Goal: Task Accomplishment & Management: Use online tool/utility

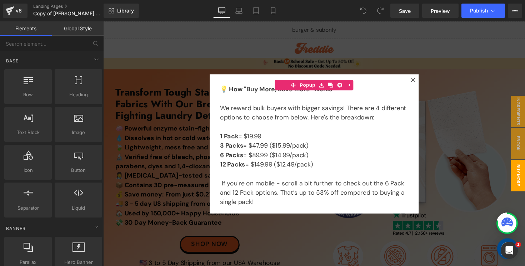
click at [417, 62] on div at bounding box center [319, 146] width 432 height 251
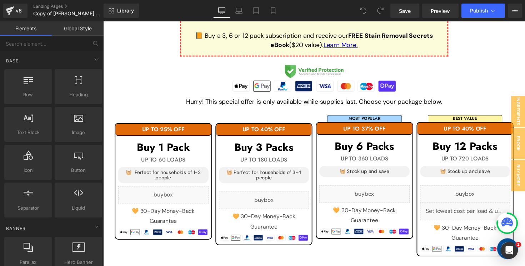
scroll to position [670, 0]
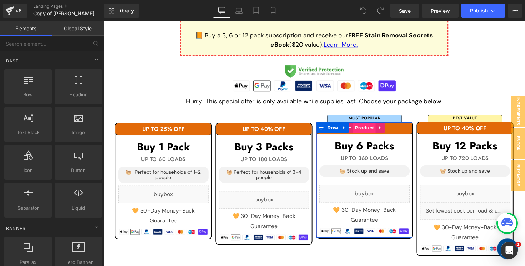
click at [373, 130] on span "Product" at bounding box center [370, 130] width 23 height 11
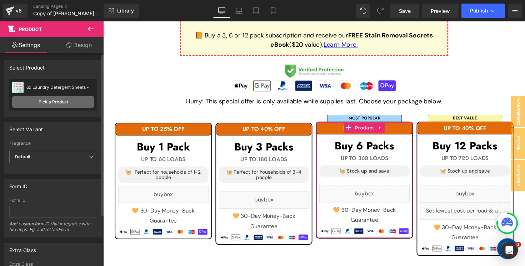
click at [55, 102] on link "Pick a Product" at bounding box center [53, 101] width 82 height 11
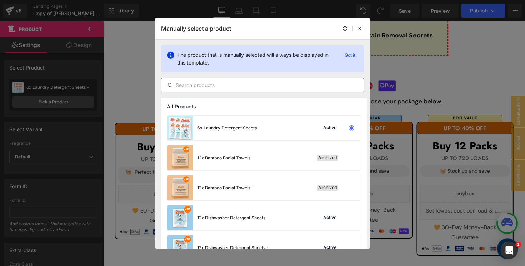
click at [211, 86] on input "text" at bounding box center [262, 85] width 202 height 9
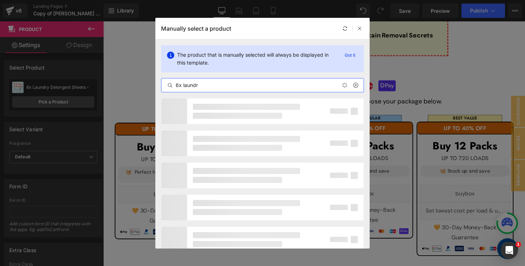
type input "6x laundry"
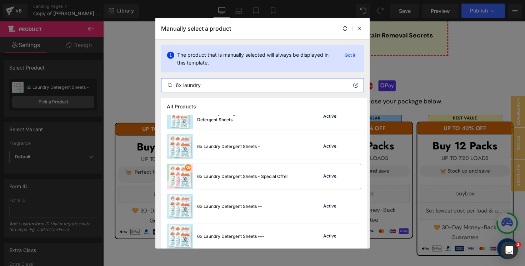
scroll to position [168, 0]
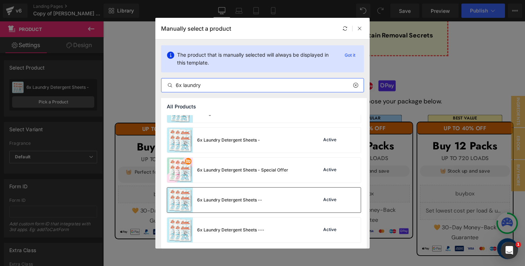
click at [230, 194] on div "6x Laundry Detergent Sheets --" at bounding box center [214, 200] width 95 height 25
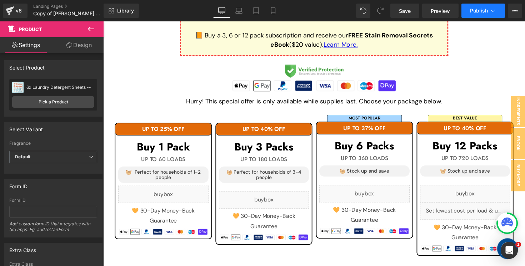
click at [482, 16] on button "Publish" at bounding box center [483, 11] width 44 height 14
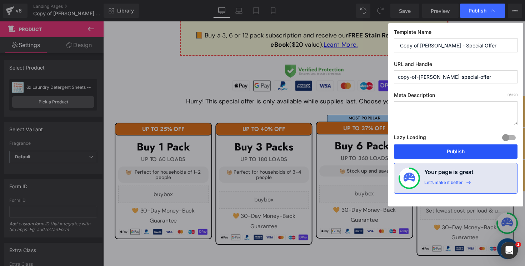
click at [436, 152] on button "Publish" at bounding box center [456, 152] width 124 height 14
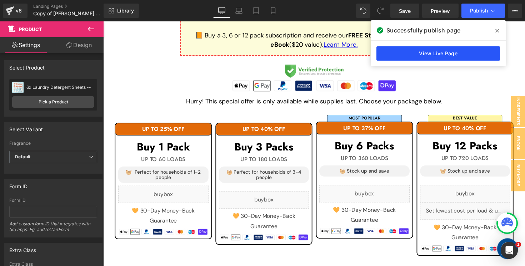
click at [403, 53] on link "View Live Page" at bounding box center [438, 53] width 124 height 14
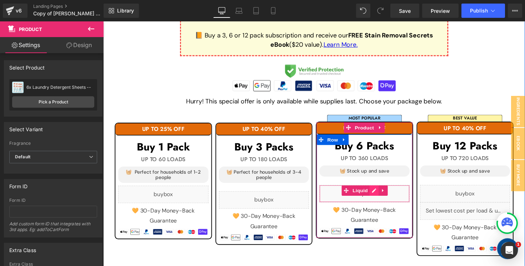
click at [380, 194] on div "Liquid" at bounding box center [371, 198] width 92 height 18
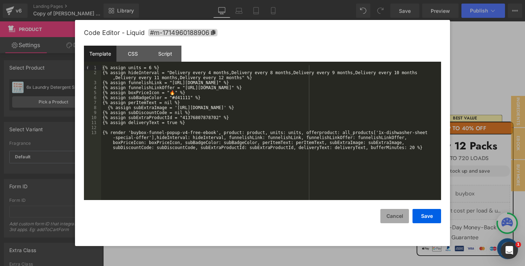
click at [395, 219] on button "Cancel" at bounding box center [394, 216] width 29 height 14
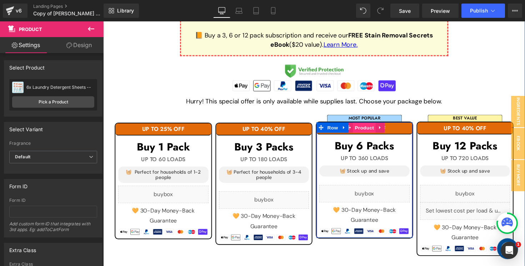
click at [368, 130] on span "Product" at bounding box center [370, 130] width 23 height 11
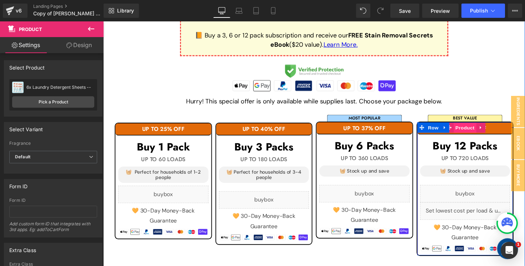
click at [475, 131] on span "Product" at bounding box center [473, 130] width 23 height 11
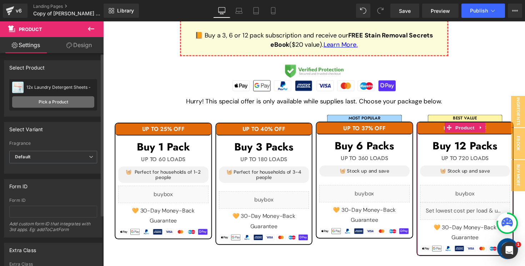
click at [48, 106] on link "Pick a Product" at bounding box center [53, 101] width 82 height 11
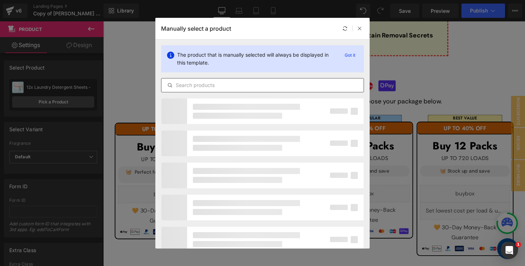
click at [241, 89] on input "text" at bounding box center [262, 85] width 202 height 9
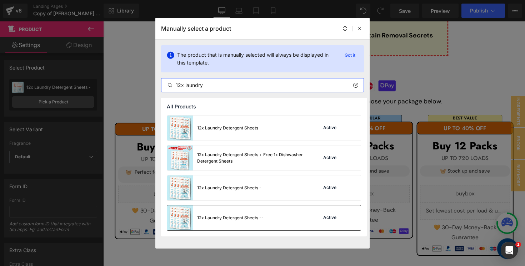
type input "12x laundry"
click at [256, 217] on div "12x Laundry Detergent Sheets --" at bounding box center [230, 218] width 66 height 6
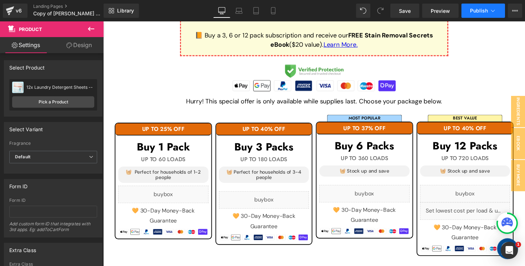
click at [473, 16] on button "Publish" at bounding box center [483, 11] width 44 height 14
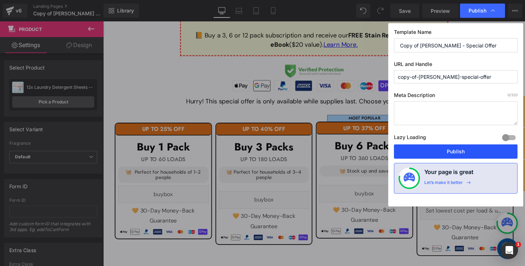
click at [425, 149] on button "Publish" at bounding box center [456, 152] width 124 height 14
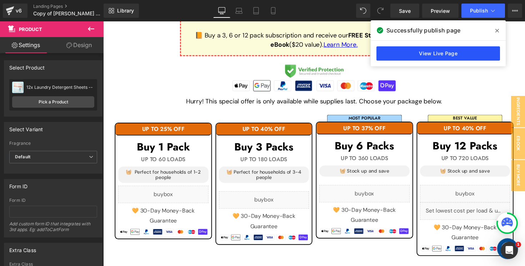
click at [431, 53] on link "View Live Page" at bounding box center [438, 53] width 124 height 14
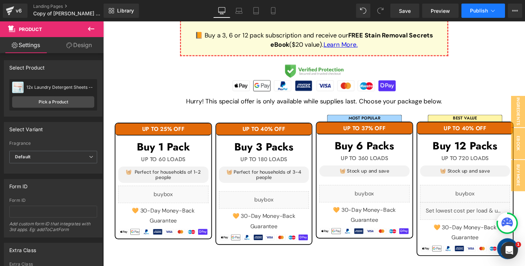
click at [488, 7] on button "Publish" at bounding box center [483, 11] width 44 height 14
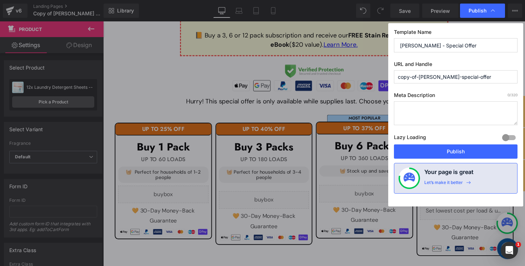
drag, startPoint x: 421, startPoint y: 45, endPoint x: 378, endPoint y: 42, distance: 43.7
click at [378, 42] on div "Publish Template Name [PERSON_NAME] - Special Offer URL and Handle copy-of-[PER…" at bounding box center [262, 133] width 525 height 266
type input "[PERSON_NAME] - Special Offer"
drag, startPoint x: 439, startPoint y: 77, endPoint x: 346, endPoint y: 73, distance: 92.9
click at [346, 73] on div "Publish Template Name [PERSON_NAME] - Special Offer URL and Handle special-offe…" at bounding box center [262, 133] width 525 height 266
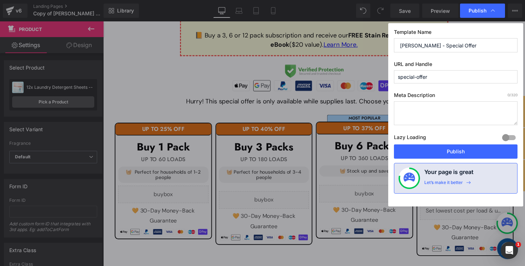
click at [456, 77] on input "special-offer" at bounding box center [456, 76] width 124 height 13
type input "special-offer-v39"
click at [450, 154] on button "Publish" at bounding box center [456, 152] width 124 height 14
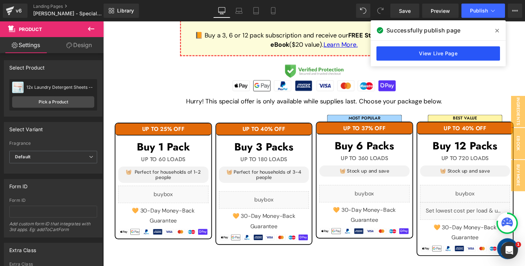
click at [455, 52] on link "View Live Page" at bounding box center [438, 53] width 124 height 14
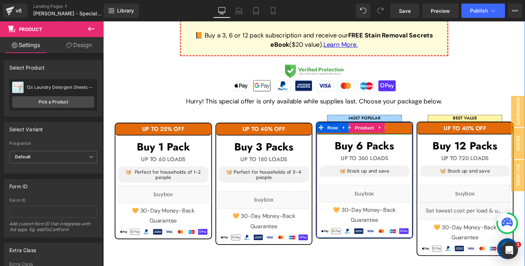
click at [398, 129] on h1 "UP TO 37% OFF" at bounding box center [371, 131] width 98 height 6
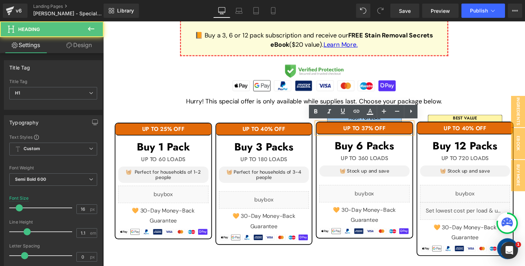
click at [398, 129] on h1 "UP TO 37% OFF" at bounding box center [371, 131] width 98 height 6
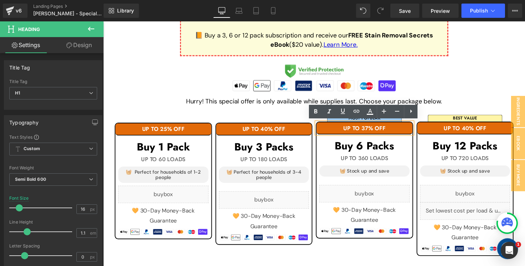
click at [371, 131] on h1 "UP TO 37% OFF" at bounding box center [371, 131] width 98 height 6
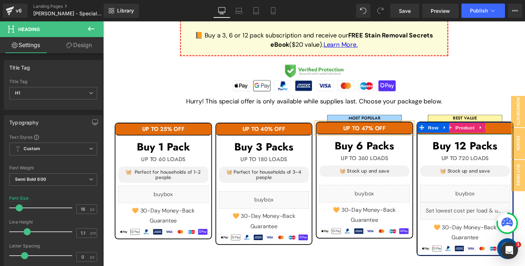
click at [500, 132] on h1 "UP TO 40% OFF" at bounding box center [474, 131] width 98 height 6
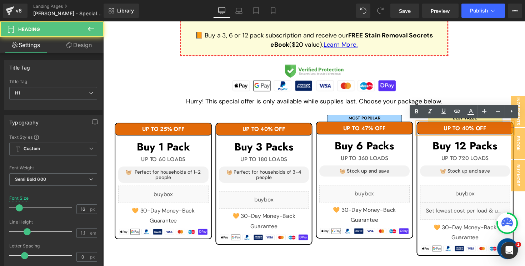
click at [476, 130] on h1 "UP TO 40% OFF" at bounding box center [474, 131] width 98 height 6
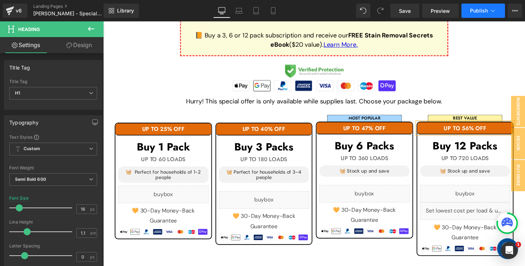
click at [472, 14] on button "Publish" at bounding box center [483, 11] width 44 height 14
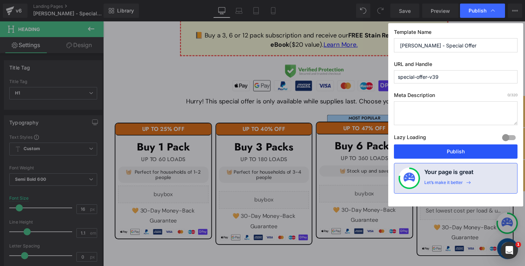
click at [451, 150] on button "Publish" at bounding box center [456, 152] width 124 height 14
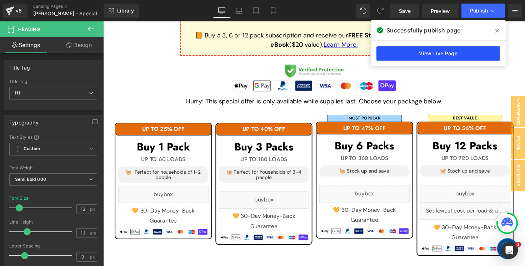
click at [427, 60] on link "View Live Page" at bounding box center [438, 53] width 124 height 14
